Goal: Find contact information: Find contact information

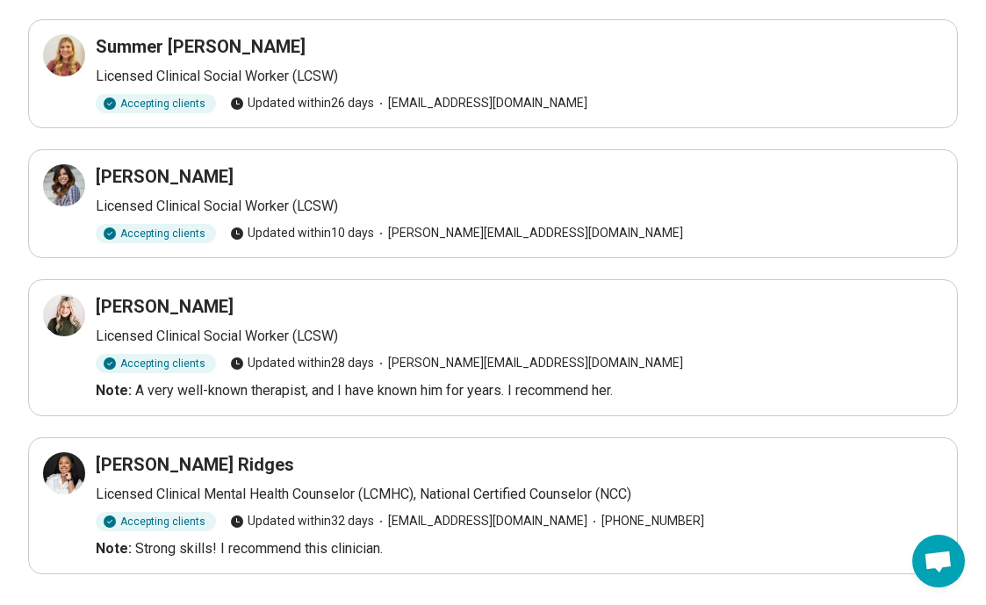
scroll to position [571, 0]
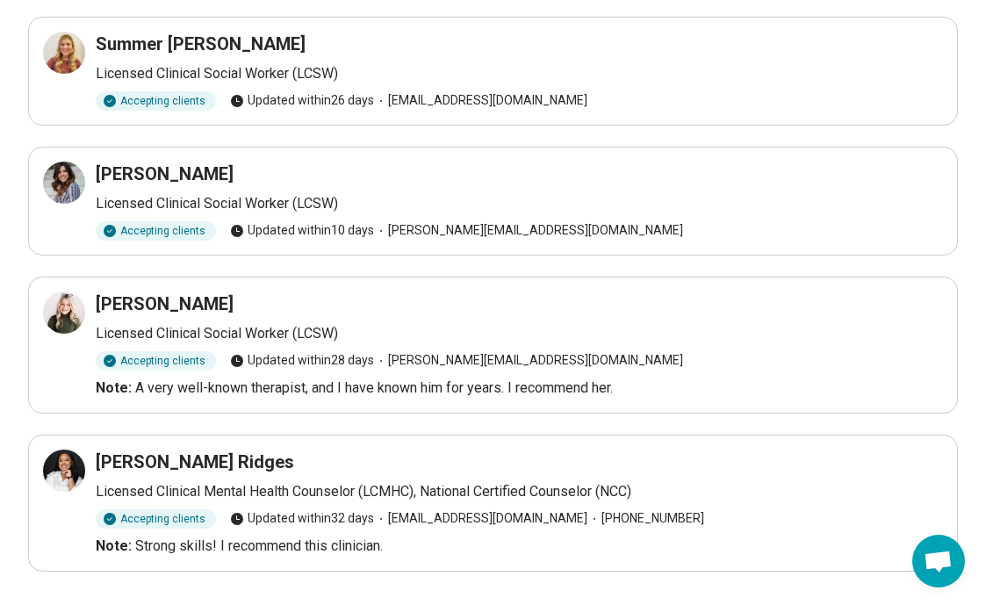
click at [81, 334] on div "[PERSON_NAME] Licensed Clinical Social Worker (LCSW) Accepting clients Updated …" at bounding box center [493, 344] width 900 height 107
click at [77, 318] on div at bounding box center [64, 312] width 42 height 42
click at [51, 465] on div at bounding box center [64, 470] width 42 height 42
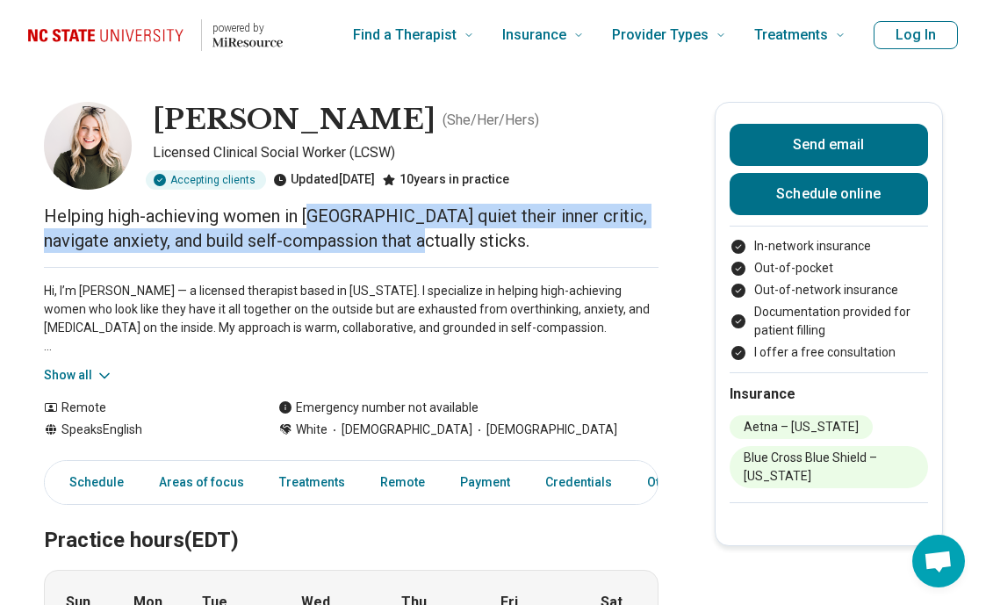
drag, startPoint x: 405, startPoint y: 244, endPoint x: 312, endPoint y: 207, distance: 99.3
click at [312, 207] on p "Helping high-achieving women in [GEOGRAPHIC_DATA] quiet their inner critic, nav…" at bounding box center [351, 228] width 614 height 49
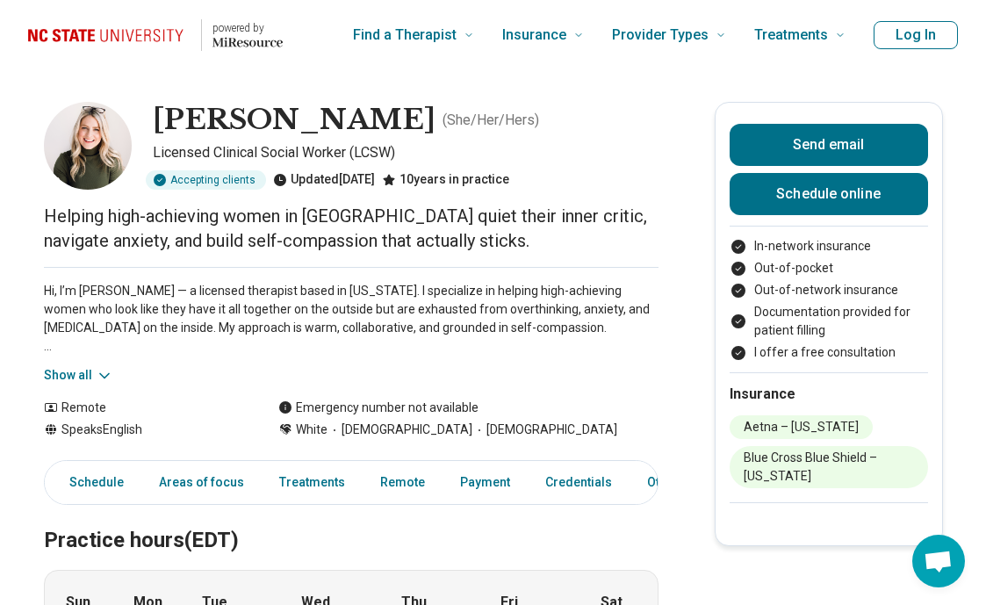
click at [312, 219] on p "Helping high-achieving women in NC quiet their inner critic, navigate anxiety, …" at bounding box center [351, 228] width 614 height 49
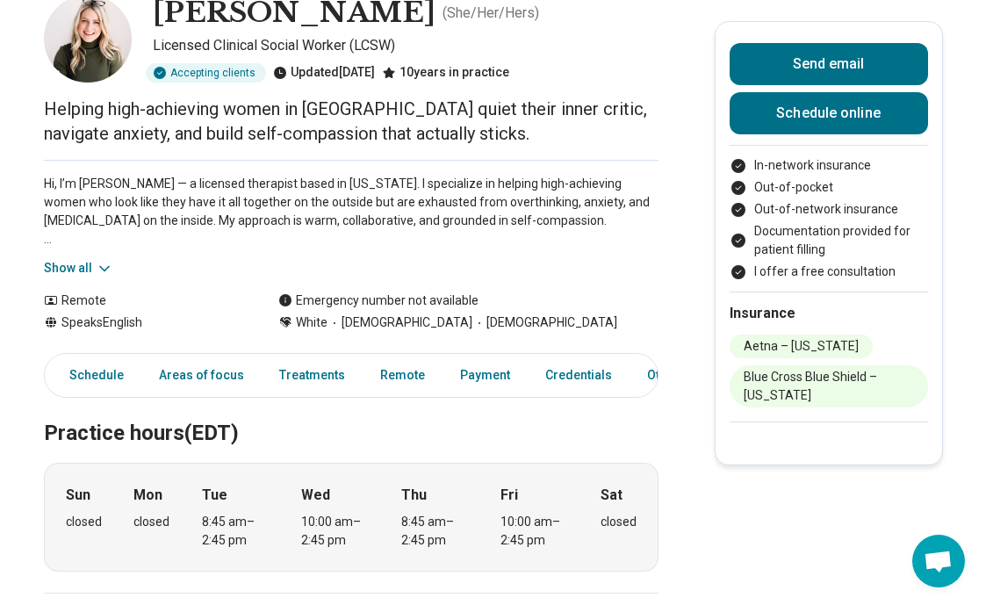
scroll to position [128, 0]
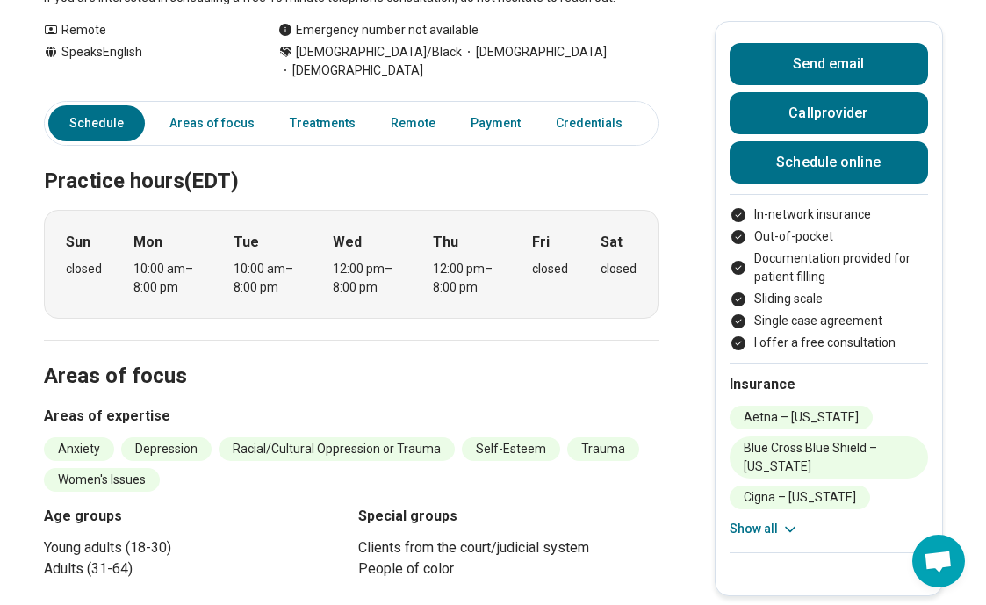
scroll to position [380, 0]
